Goal: Task Accomplishment & Management: Manage account settings

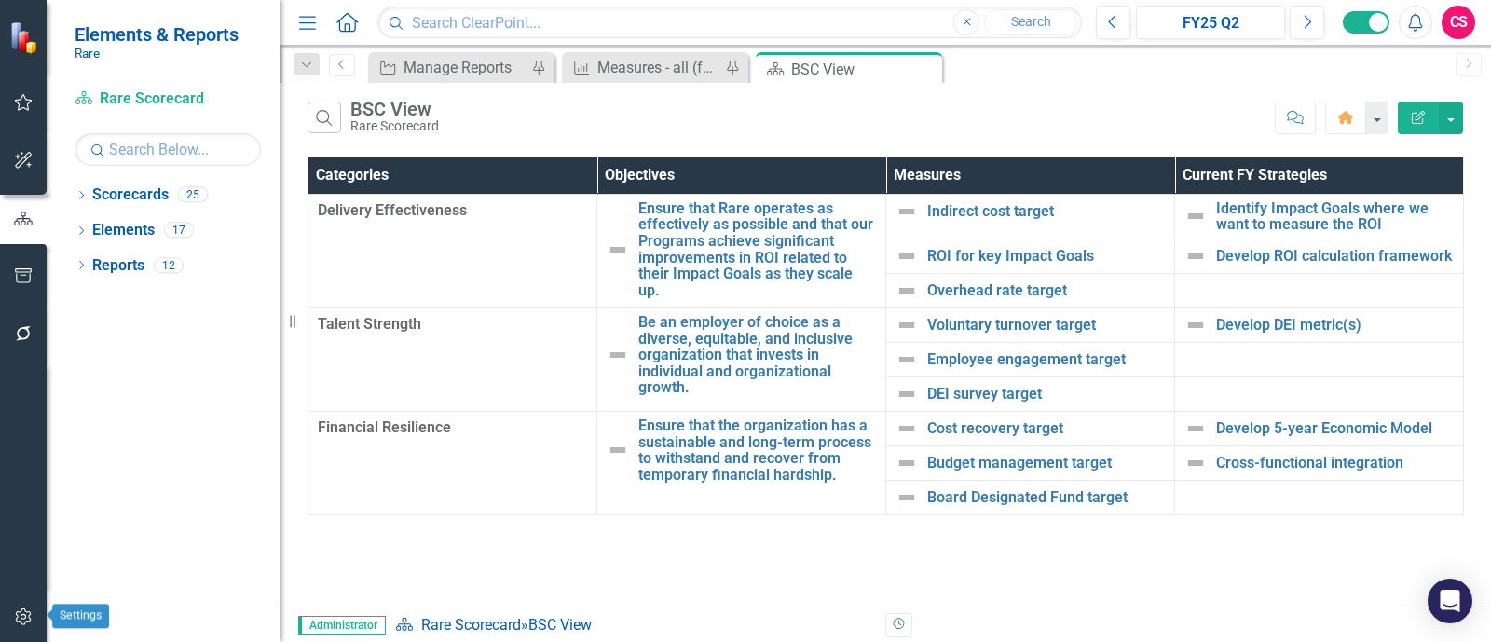
click at [26, 608] on button "button" at bounding box center [24, 617] width 42 height 39
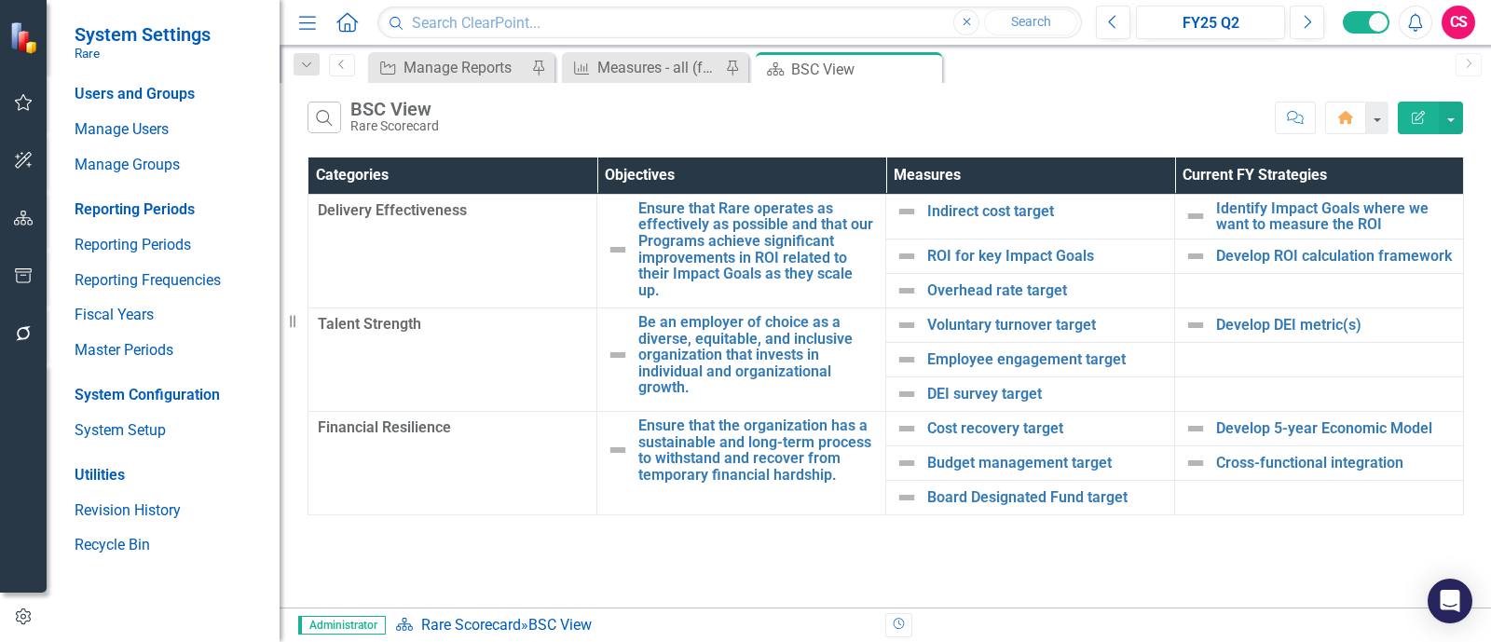
click at [28, 273] on icon "button" at bounding box center [24, 275] width 20 height 15
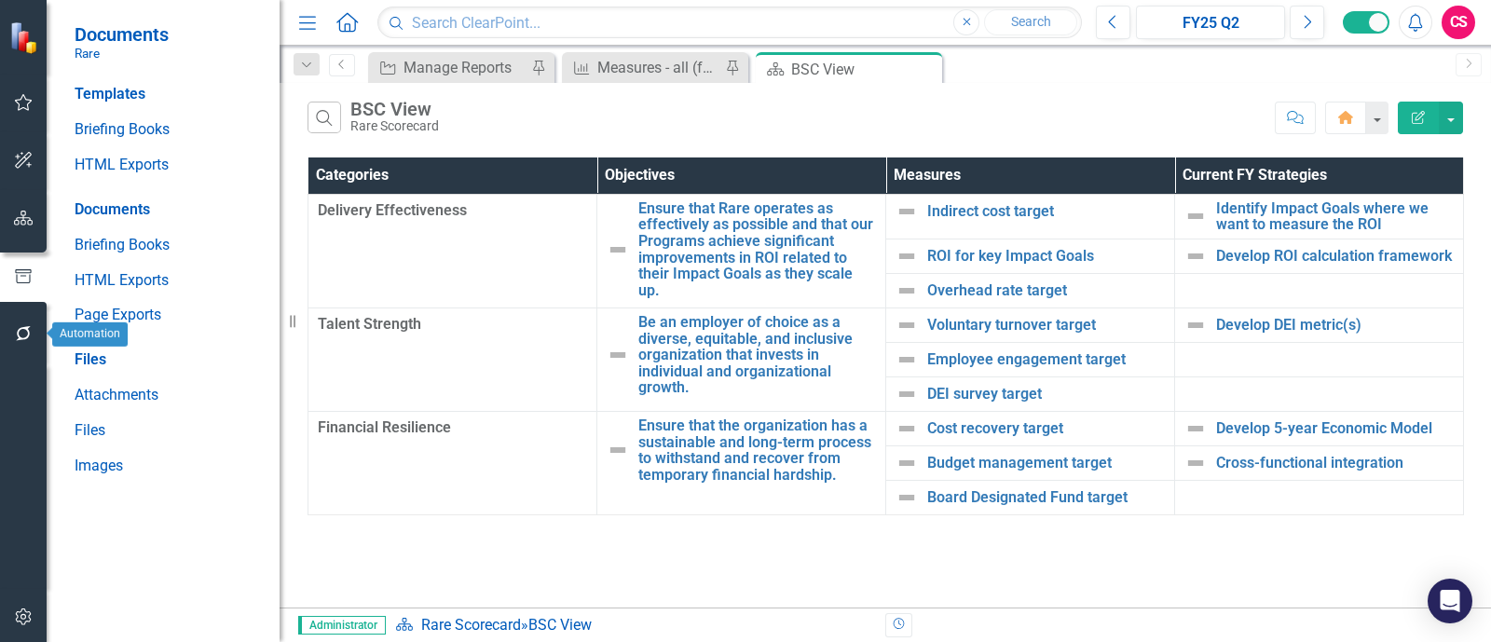
click at [31, 343] on button "button" at bounding box center [24, 334] width 42 height 39
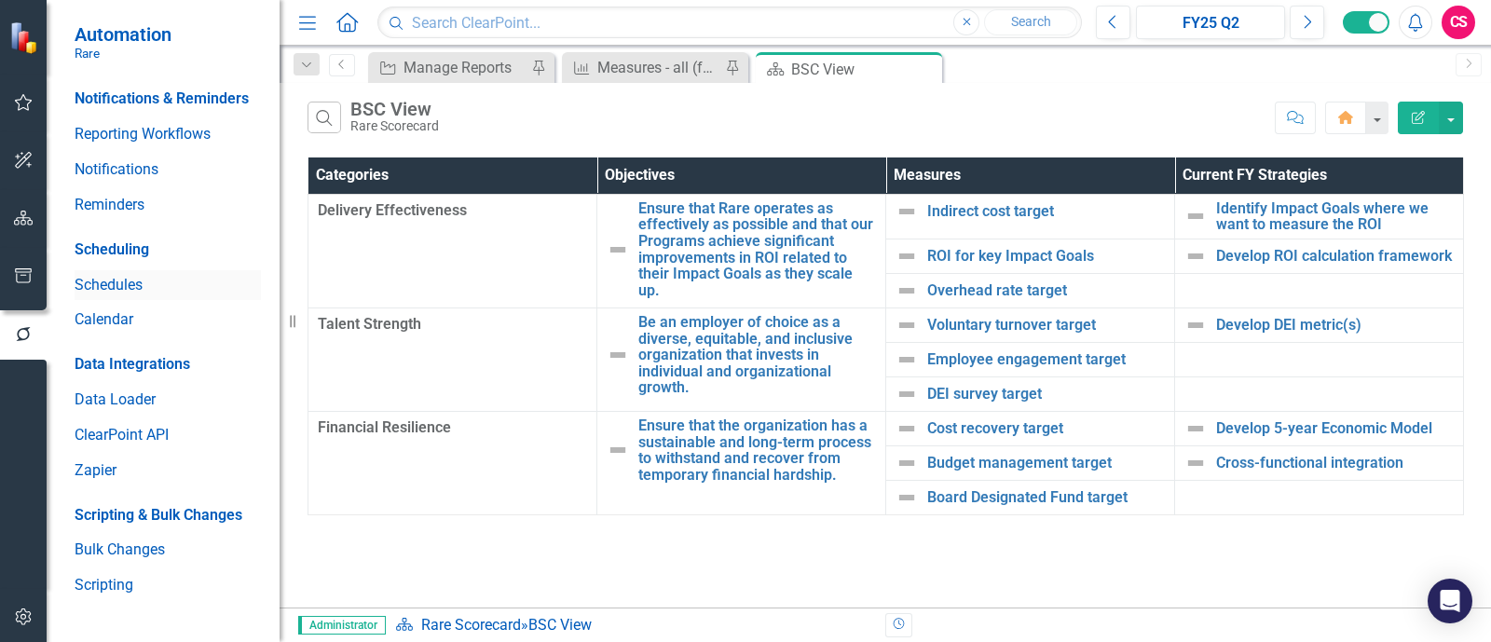
click at [115, 287] on link "Schedules" at bounding box center [168, 285] width 186 height 21
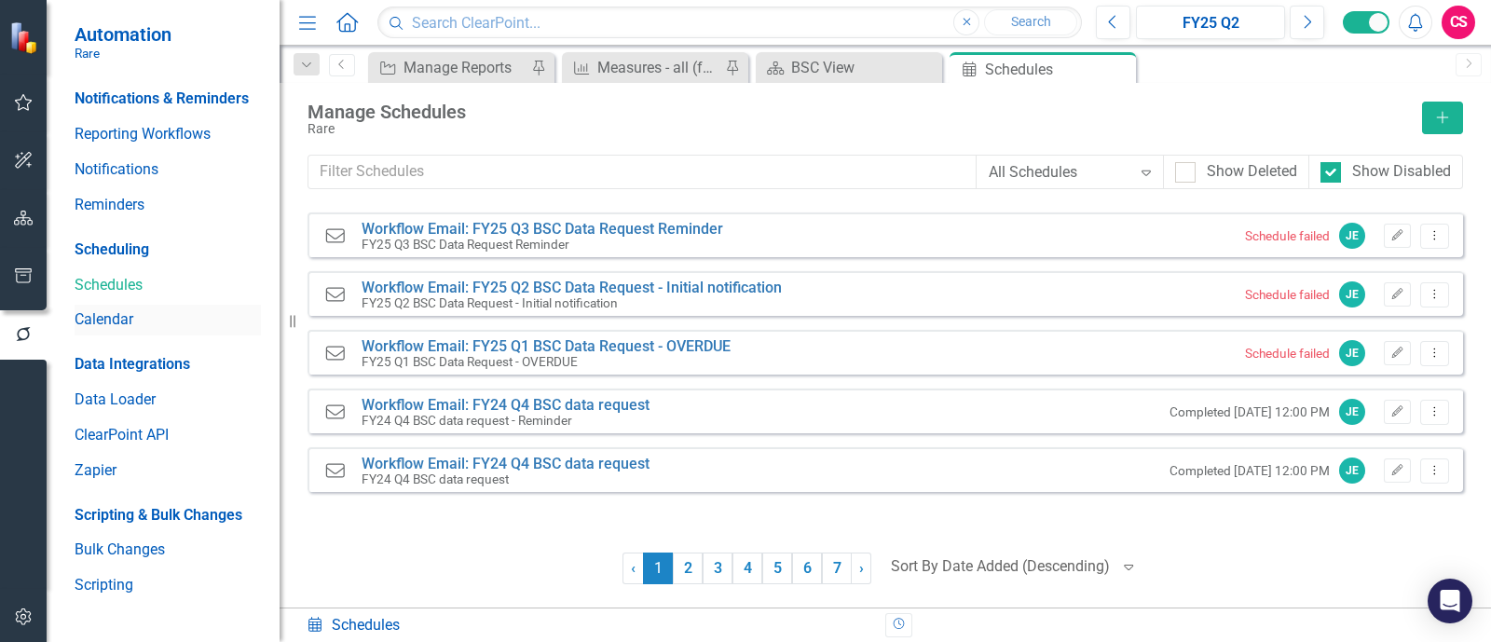
click at [188, 324] on link "Calendar" at bounding box center [168, 319] width 186 height 21
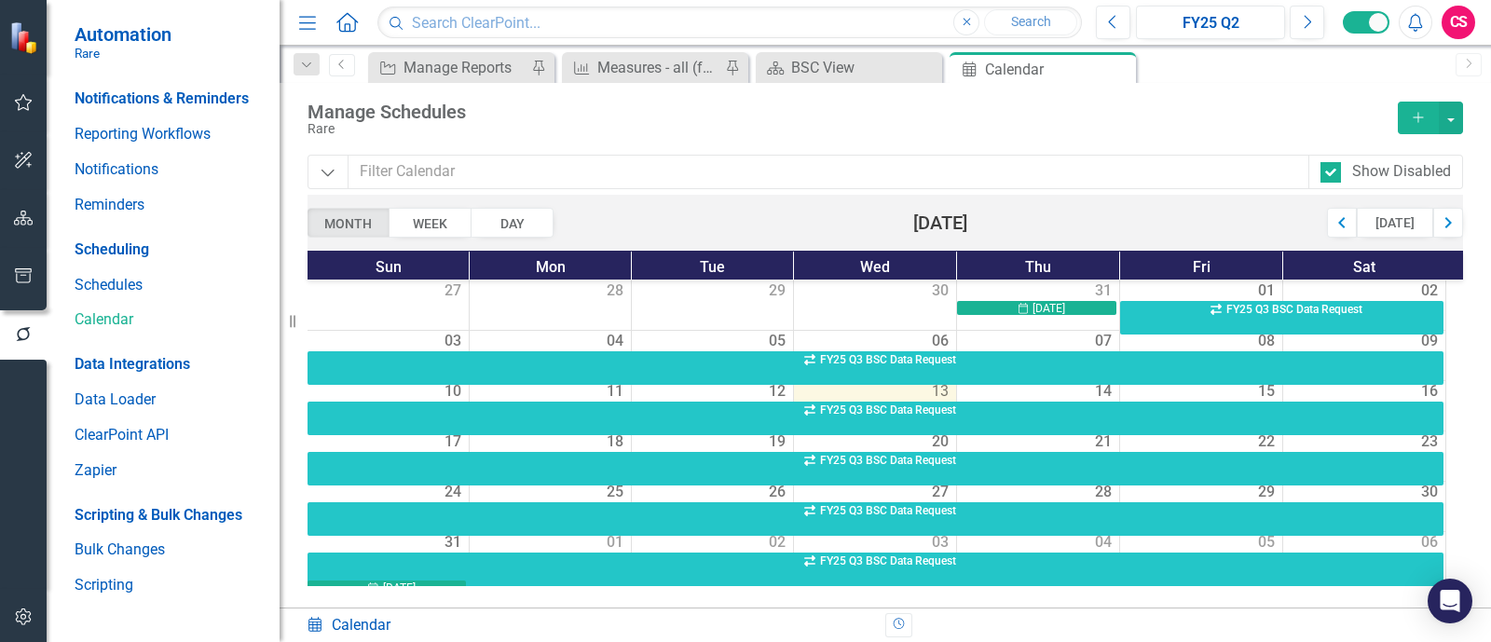
click at [182, 302] on div "Scheduling Schedules Calendar" at bounding box center [168, 286] width 186 height 102
click at [172, 289] on link "Schedules" at bounding box center [168, 285] width 186 height 21
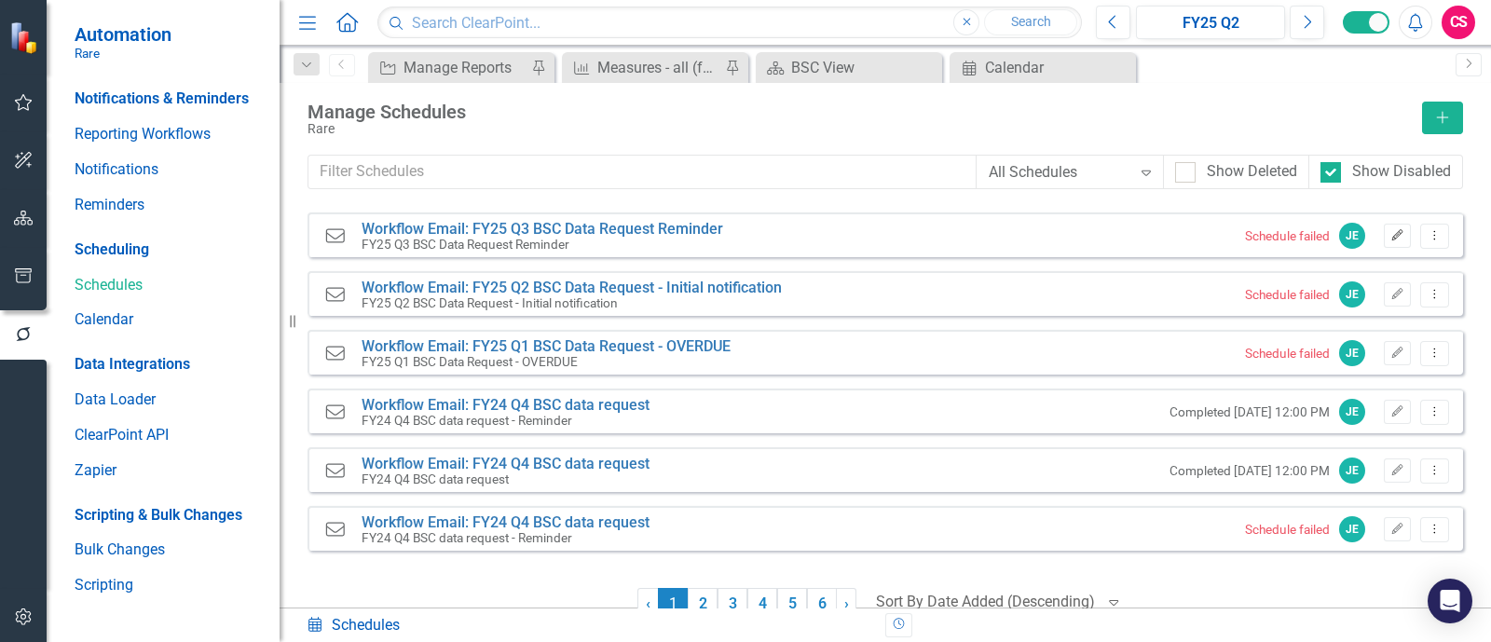
click at [1384, 246] on button "Edit" at bounding box center [1397, 236] width 27 height 24
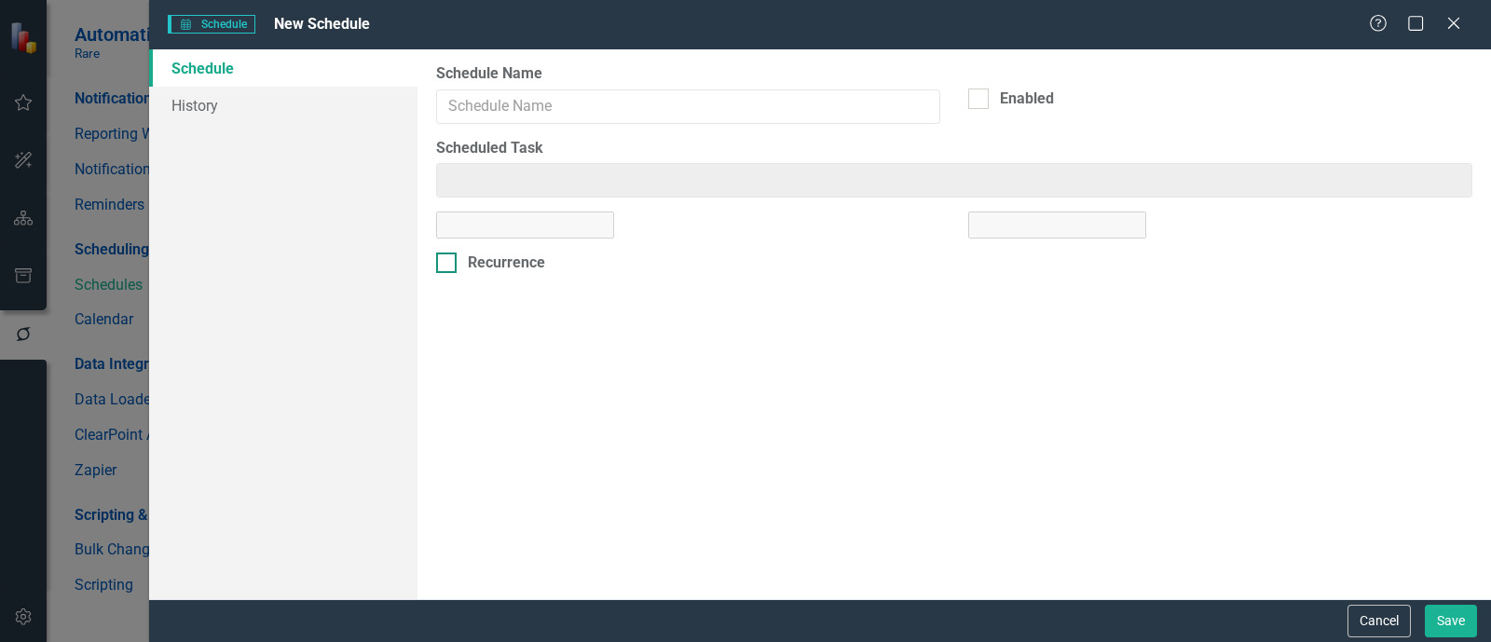
type input "Workflow Email: FY25 Q3 BSC Data Request Reminder"
checkbox input "true"
type input "Workflow Email: FY25 Q3 BSC Data Request Reminder"
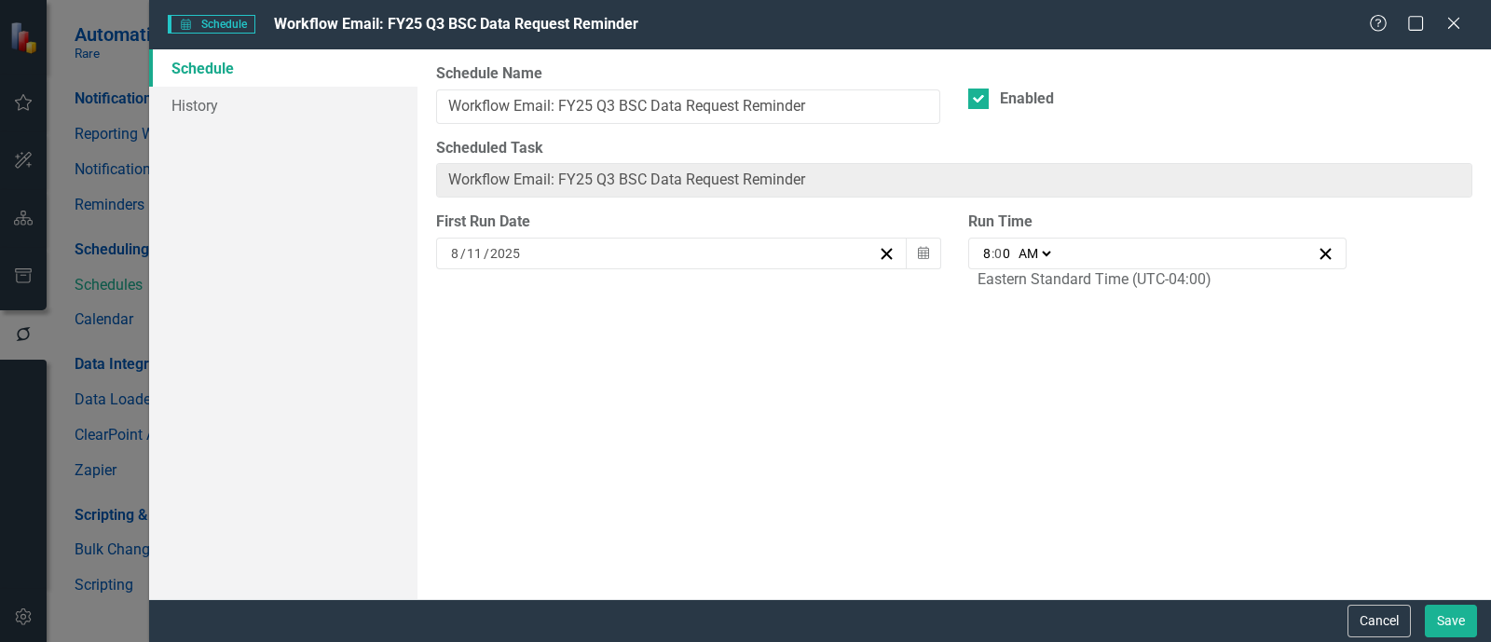
click at [1345, 608] on div "Cancel Save" at bounding box center [1410, 621] width 134 height 33
click at [1351, 613] on button "Cancel" at bounding box center [1378, 621] width 63 height 33
